Goal: Task Accomplishment & Management: Manage account settings

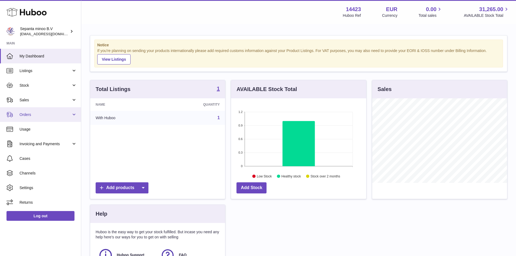
scroll to position [84, 135]
click at [72, 114] on link "Orders" at bounding box center [40, 114] width 81 height 15
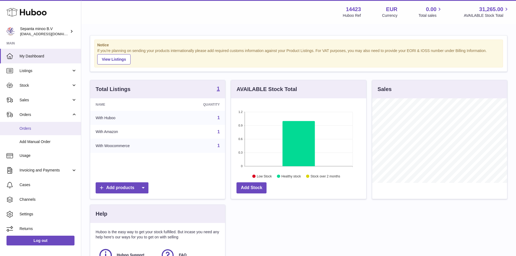
click at [30, 128] on span "Orders" at bounding box center [47, 128] width 57 height 5
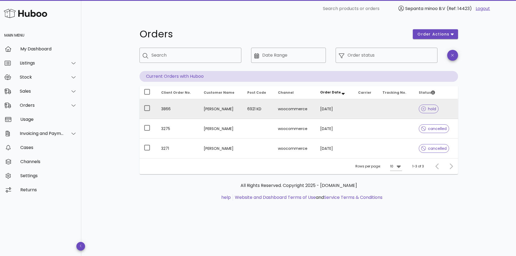
click at [383, 112] on td at bounding box center [396, 109] width 36 height 20
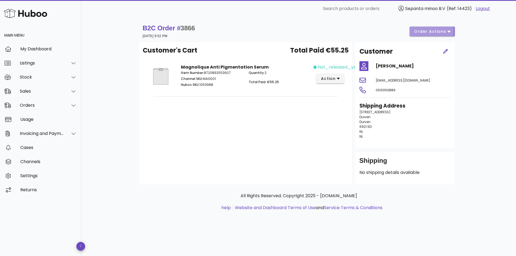
click at [450, 31] on icon "button" at bounding box center [448, 32] width 3 height 2
click at [342, 78] on button "action" at bounding box center [330, 79] width 28 height 10
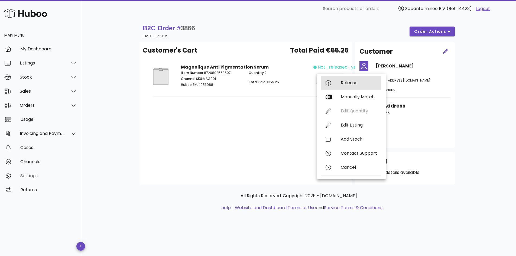
click at [346, 84] on div "Release" at bounding box center [359, 82] width 36 height 5
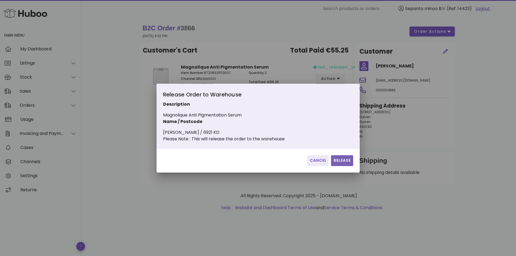
drag, startPoint x: 347, startPoint y: 164, endPoint x: 344, endPoint y: 166, distance: 3.3
click at [347, 163] on span "Release" at bounding box center [342, 161] width 18 height 6
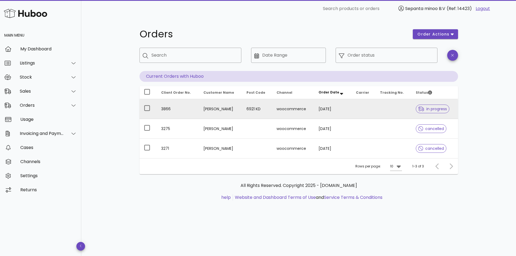
click at [392, 111] on td at bounding box center [394, 109] width 36 height 20
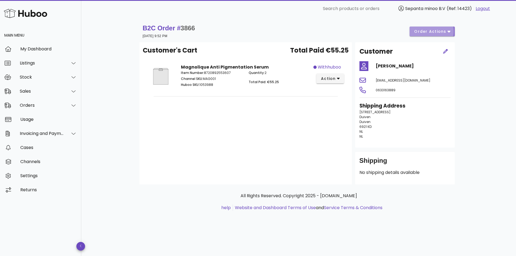
click at [448, 30] on icon "button" at bounding box center [448, 31] width 3 height 5
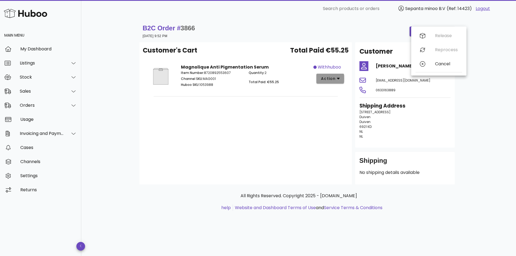
click at [341, 79] on button "action" at bounding box center [330, 79] width 28 height 10
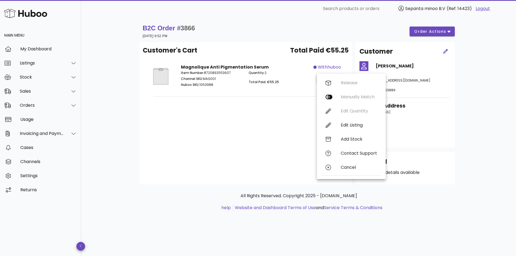
click at [268, 139] on div "Customer's Cart Total Paid €55.25 Magnolique Anti Pigmentation Serum Item Numbe…" at bounding box center [245, 113] width 212 height 142
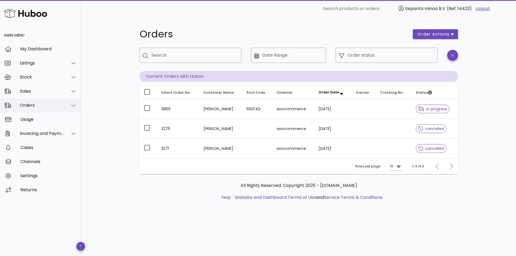
click at [43, 105] on div "Orders" at bounding box center [42, 105] width 44 height 5
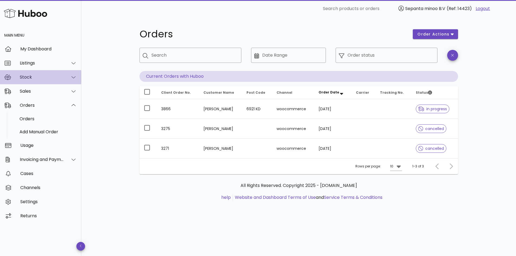
click at [49, 76] on div "Stock" at bounding box center [42, 76] width 44 height 5
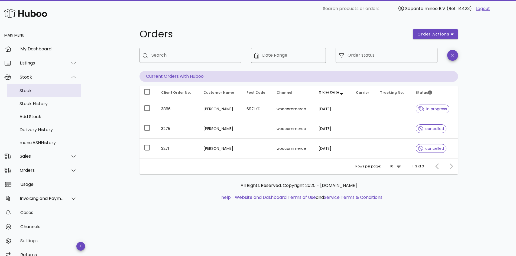
click at [28, 87] on div "Stock" at bounding box center [47, 91] width 57 height 12
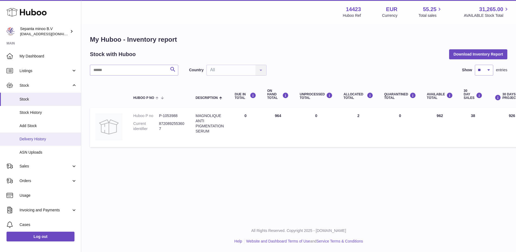
click at [34, 141] on span "Delivery History" at bounding box center [47, 138] width 57 height 5
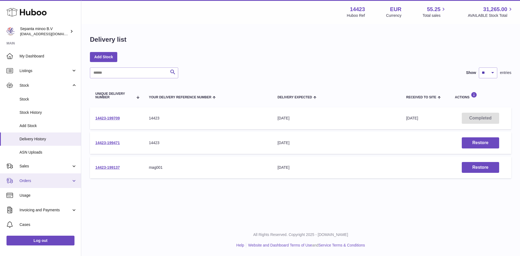
click at [55, 179] on span "Orders" at bounding box center [45, 180] width 52 height 5
